Goal: Task Accomplishment & Management: Use online tool/utility

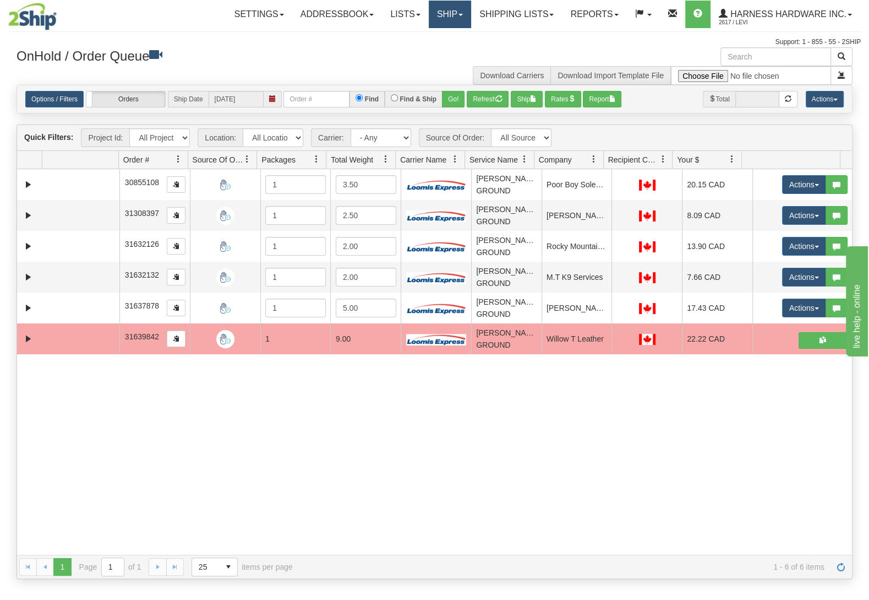
click at [446, 15] on link "Ship" at bounding box center [450, 15] width 42 height 28
click at [439, 39] on link "Ship Screen" at bounding box center [421, 38] width 100 height 14
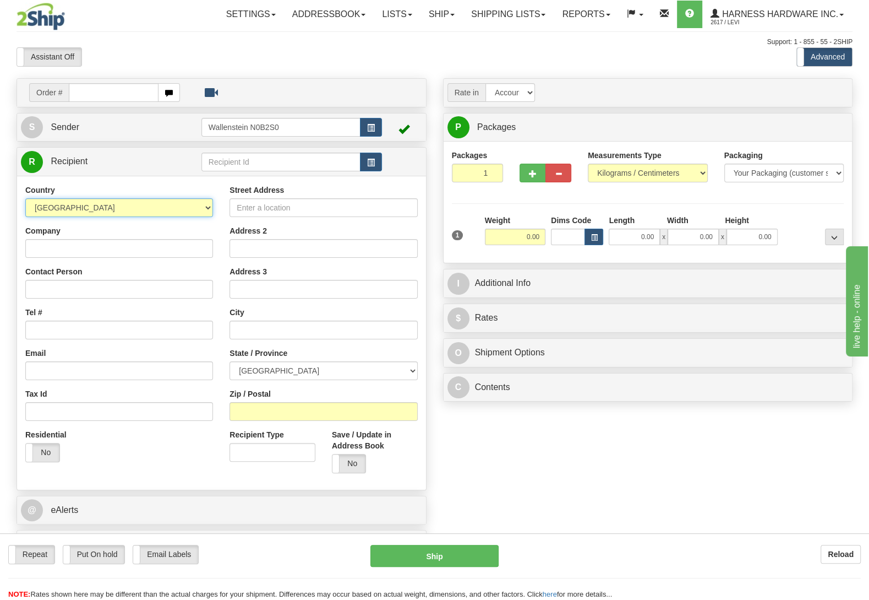
select select "US"
click option "[GEOGRAPHIC_DATA]" at bounding box center [0, 0] width 0 height 0
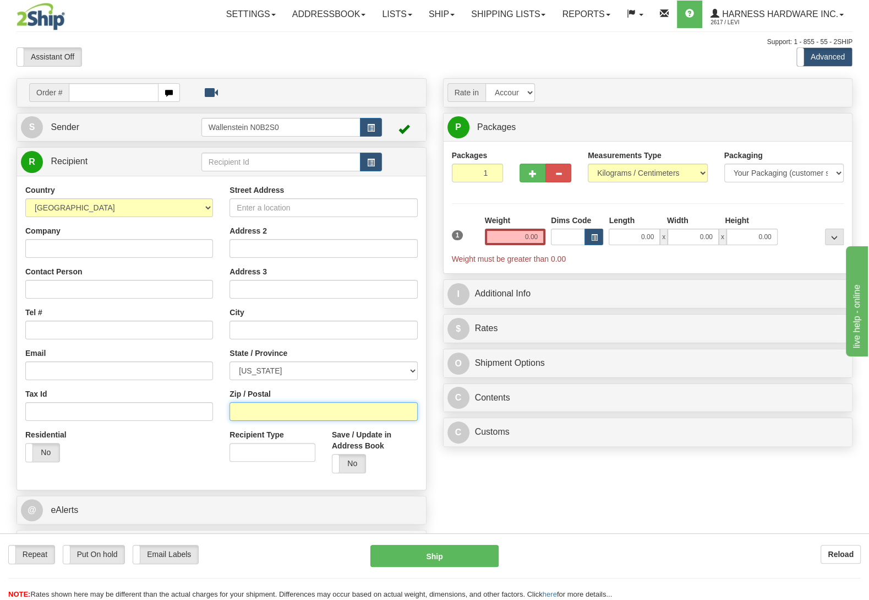
click at [268, 411] on input "Zip / Postal" at bounding box center [324, 411] width 188 height 19
type input "70712"
type input "[GEOGRAPHIC_DATA]"
select select "LA"
click at [515, 231] on input "0.00" at bounding box center [515, 236] width 61 height 17
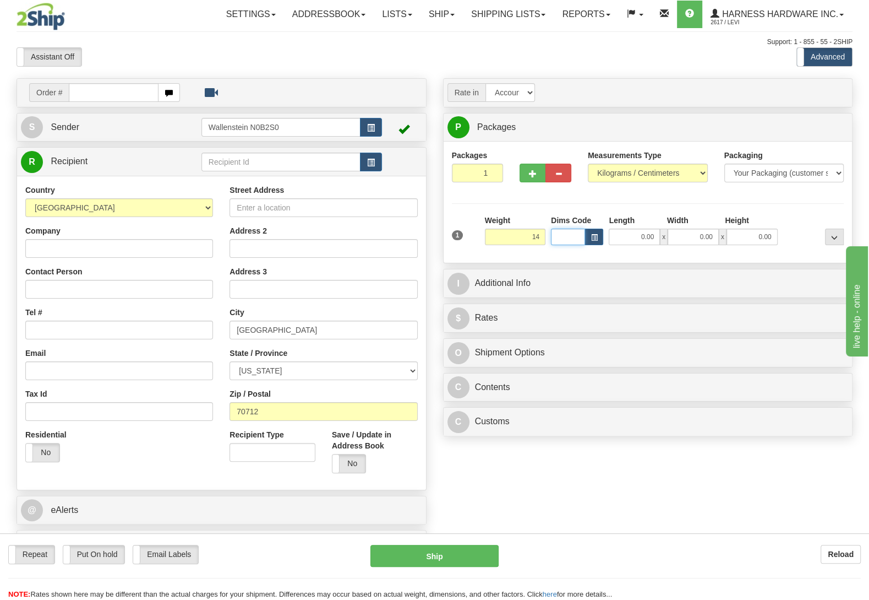
type input "14.00"
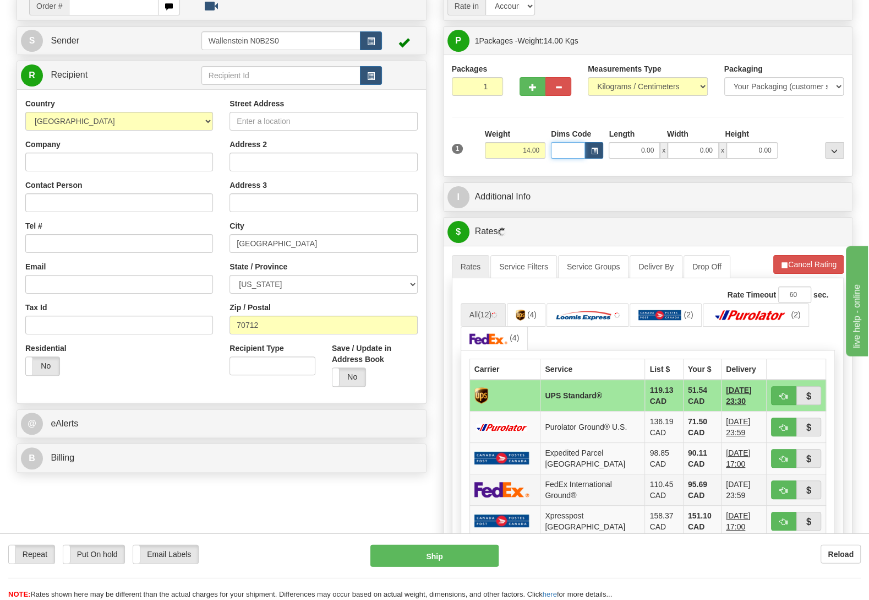
scroll to position [116, 0]
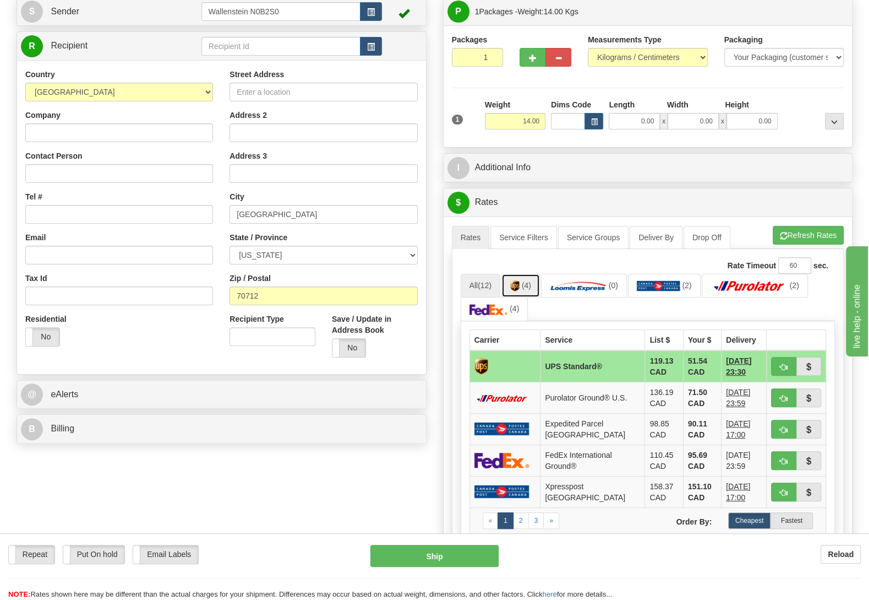
click at [522, 281] on link "(4)" at bounding box center [521, 286] width 39 height 24
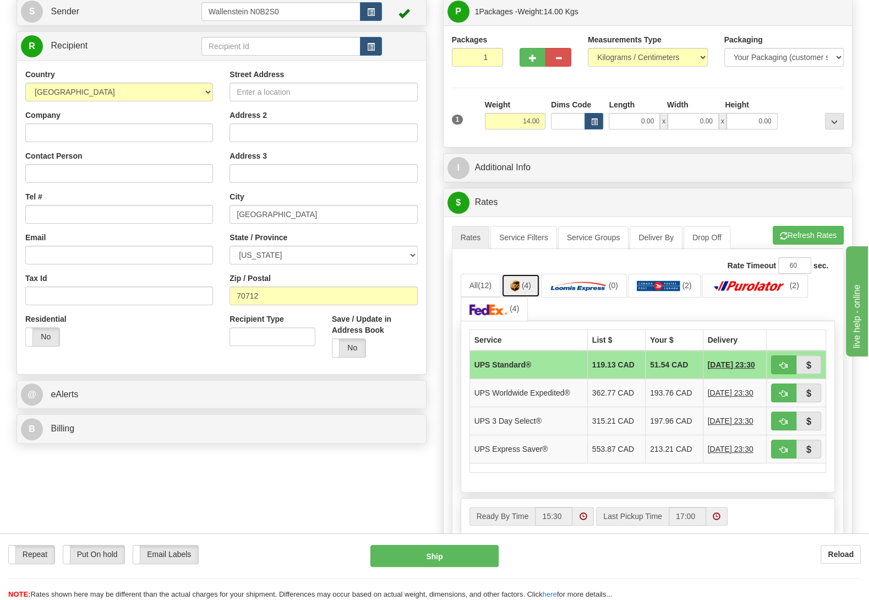
scroll to position [0, 0]
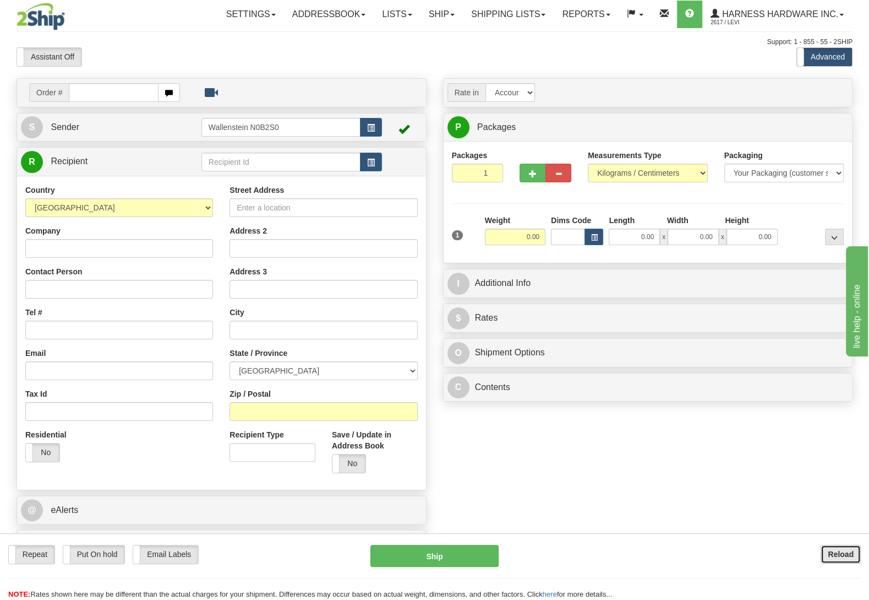
click at [835, 548] on button "Reload" at bounding box center [841, 553] width 40 height 19
click at [217, 165] on input "text" at bounding box center [281, 162] width 159 height 19
click at [210, 182] on div "FREH" at bounding box center [278, 180] width 148 height 12
type input "FREH"
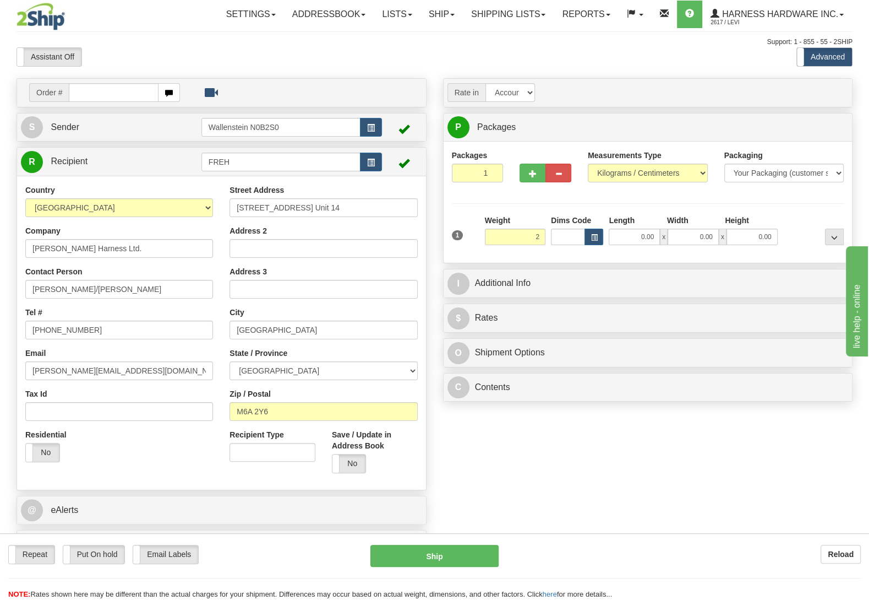
type input "2.00"
click at [793, 215] on div "Packages 1 1 Measurements Type" at bounding box center [648, 202] width 393 height 105
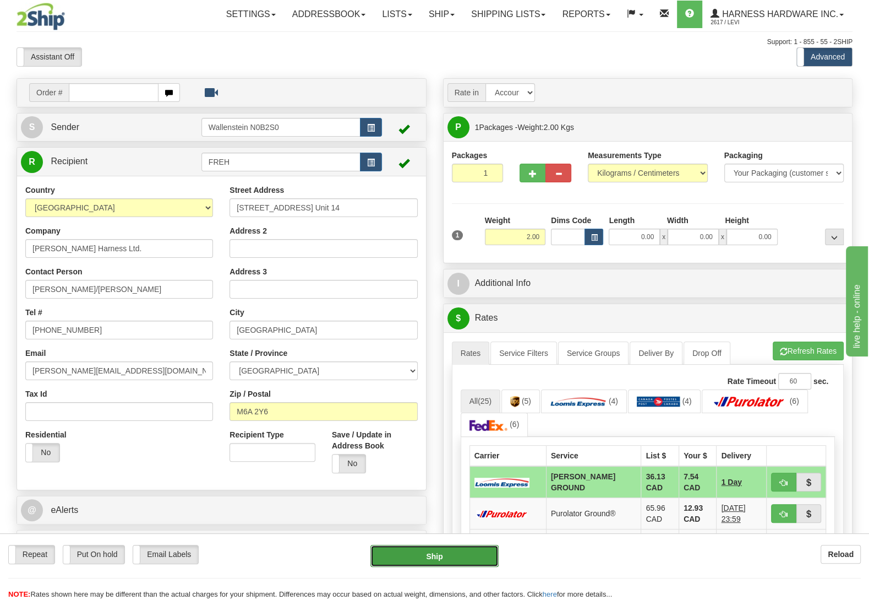
click at [388, 563] on button "Ship" at bounding box center [435, 555] width 128 height 22
type input "DD"
